Goal: Check status

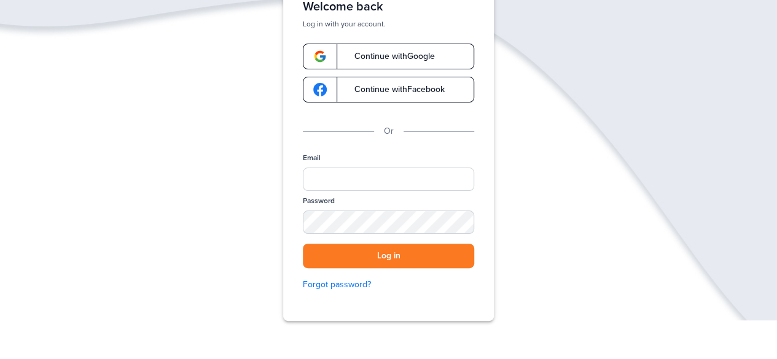
scroll to position [135, 0]
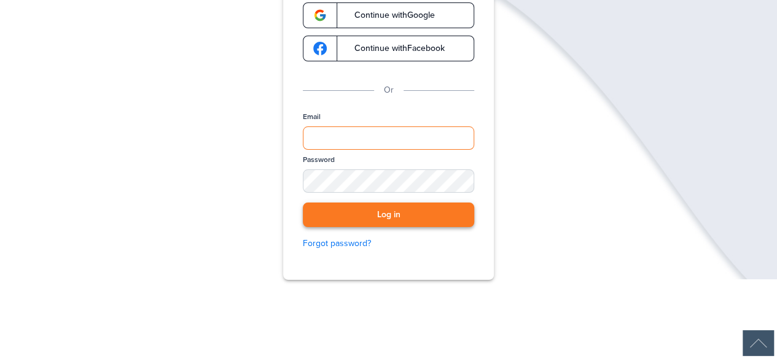
type input "**********"
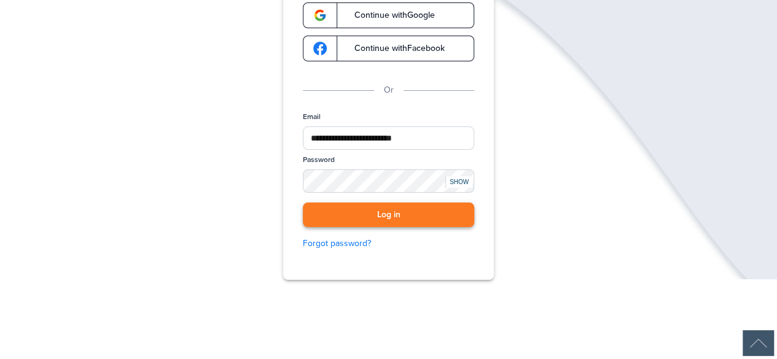
click at [399, 216] on button "Log in" at bounding box center [388, 215] width 171 height 25
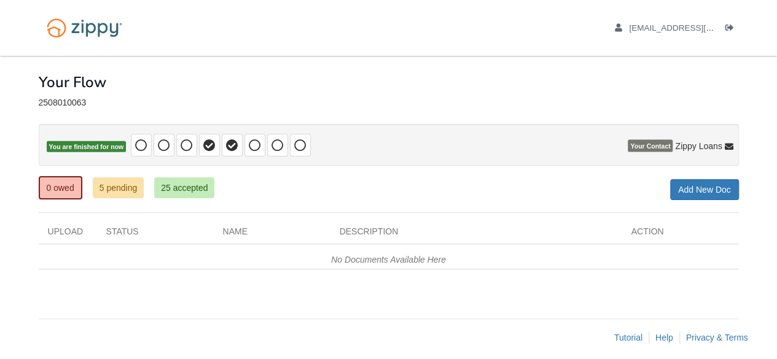
scroll to position [7, 0]
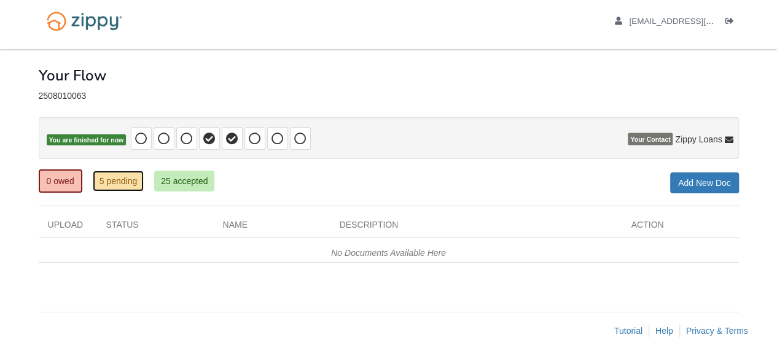
click at [114, 183] on link "5 pending" at bounding box center [119, 181] width 52 height 21
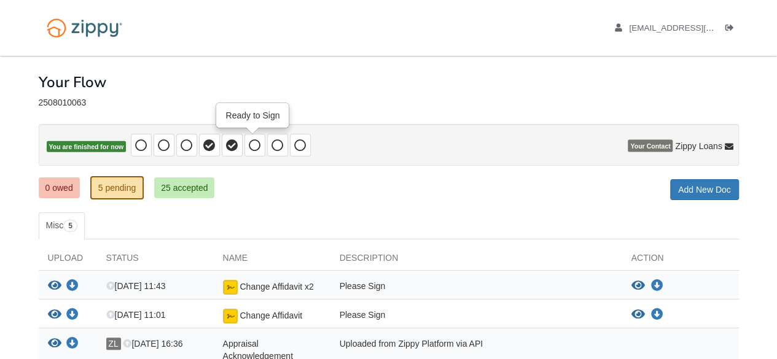
click at [251, 139] on icon at bounding box center [255, 145] width 12 height 12
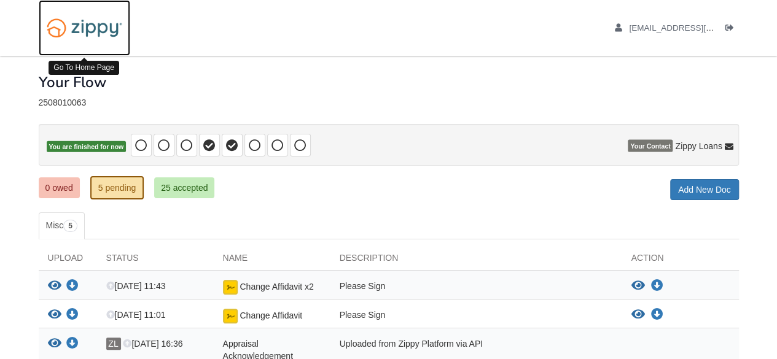
click at [92, 29] on img at bounding box center [85, 27] width 92 height 31
